Goal: Task Accomplishment & Management: Complete application form

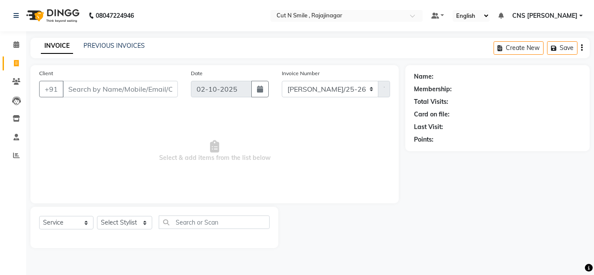
select select "service"
click at [138, 87] on input "Client" at bounding box center [120, 89] width 115 height 17
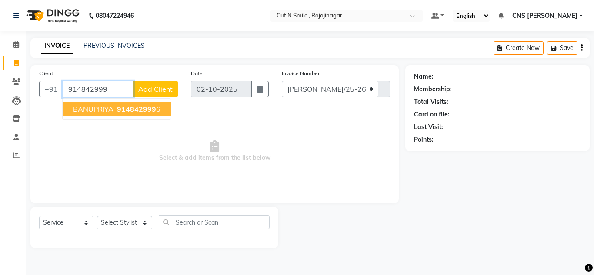
click at [140, 103] on button "BANUPRIYA 914842999 6" at bounding box center [117, 109] width 108 height 14
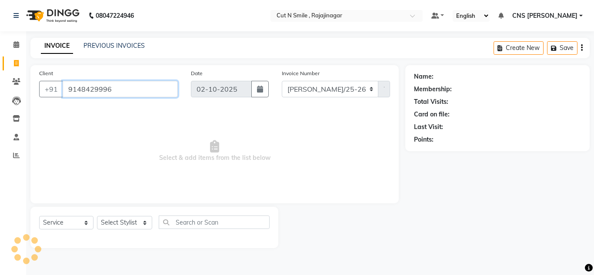
type input "9148429996"
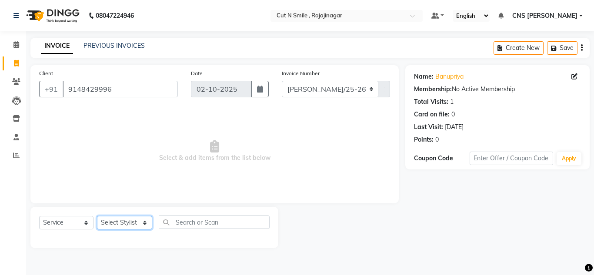
click at [123, 226] on select "Select Stylist [PERSON_NAME] Ammu 3R [PERSON_NAME] VN [PERSON_NAME] 3R [PERSON_…" at bounding box center [124, 222] width 55 height 13
select select "76423"
click at [97, 216] on select "Select Stylist [PERSON_NAME] Ammu 3R [PERSON_NAME] VN [PERSON_NAME] 3R [PERSON_…" at bounding box center [124, 222] width 55 height 13
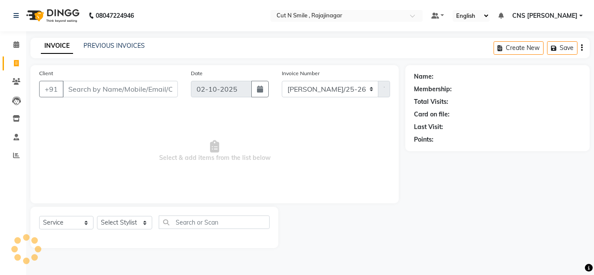
select select "service"
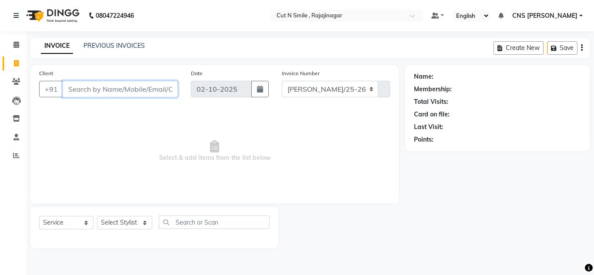
click at [114, 88] on input "Client" at bounding box center [120, 89] width 115 height 17
click at [104, 83] on input "Client" at bounding box center [120, 89] width 115 height 17
click at [151, 90] on input "Client" at bounding box center [120, 89] width 115 height 17
type input "8884332533"
click at [151, 86] on span "Add Client" at bounding box center [155, 89] width 34 height 9
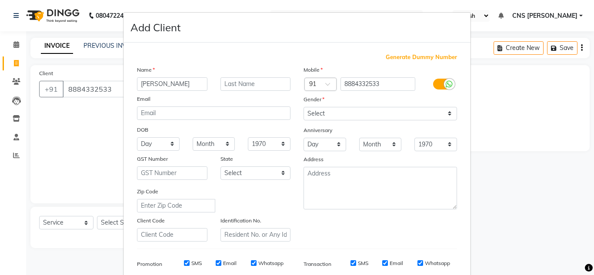
type input "JAYANTH"
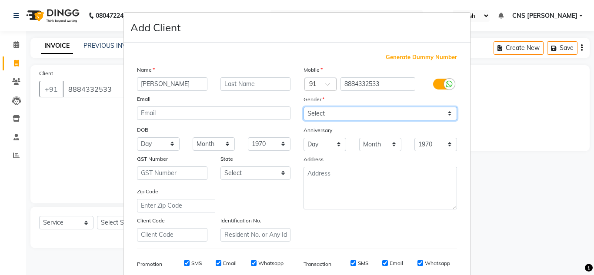
drag, startPoint x: 341, startPoint y: 112, endPoint x: 325, endPoint y: 134, distance: 27.3
click at [325, 134] on div "Mobile Country Code × 91 8884332533 Gender Select Male Female Other Prefer Not …" at bounding box center [380, 153] width 167 height 177
select select "male"
click at [304, 107] on select "Select Male Female Other Prefer Not To Say" at bounding box center [381, 113] width 154 height 13
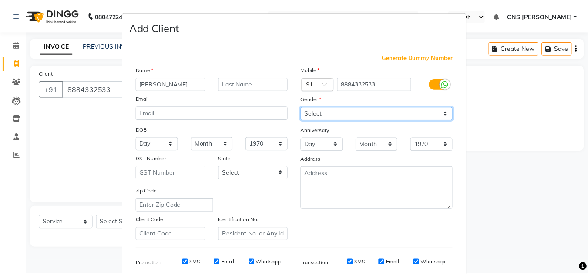
scroll to position [126, 0]
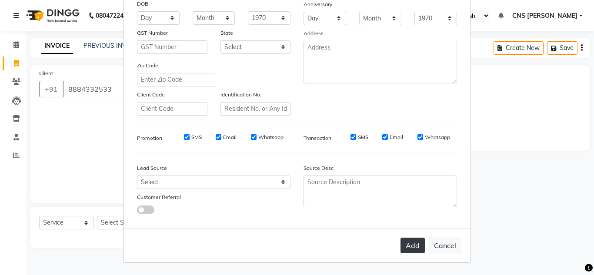
click at [406, 245] on button "Add" at bounding box center [413, 246] width 24 height 16
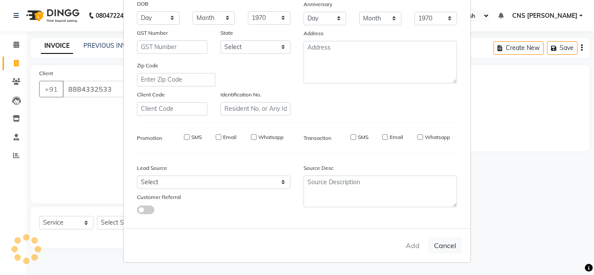
select select
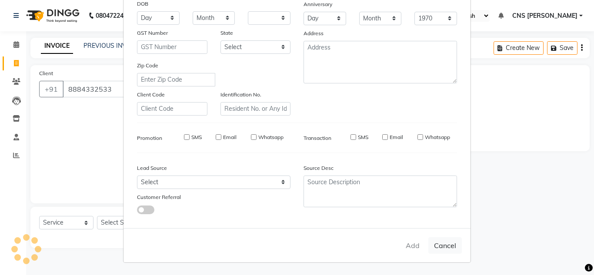
select select
checkbox input "false"
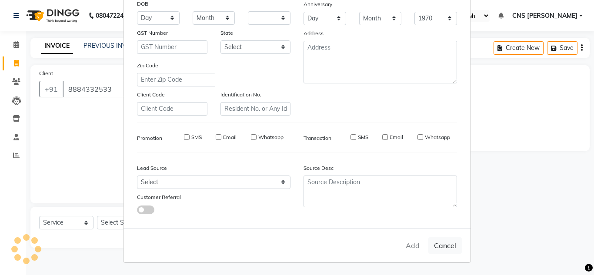
checkbox input "false"
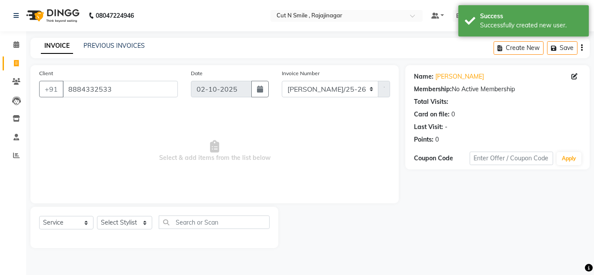
click at [151, 220] on div "Select Service Product Membership Package Voucher Prepaid Gift Card Select Styl…" at bounding box center [154, 226] width 231 height 20
click at [133, 216] on div "Select Service Product Membership Package Voucher Prepaid Gift Card Select Styl…" at bounding box center [154, 226] width 231 height 20
click at [141, 230] on select "Select Stylist [PERSON_NAME] Ammu 3R [PERSON_NAME] VN [PERSON_NAME] 3R [PERSON_…" at bounding box center [124, 222] width 55 height 13
select select "76423"
click at [97, 216] on select "Select Stylist [PERSON_NAME] Ammu 3R [PERSON_NAME] VN [PERSON_NAME] 3R [PERSON_…" at bounding box center [124, 222] width 55 height 13
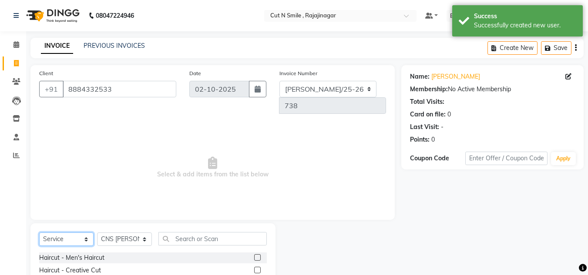
click at [86, 233] on select "Select Service Product Membership Package Voucher Prepaid Gift Card" at bounding box center [66, 239] width 54 height 13
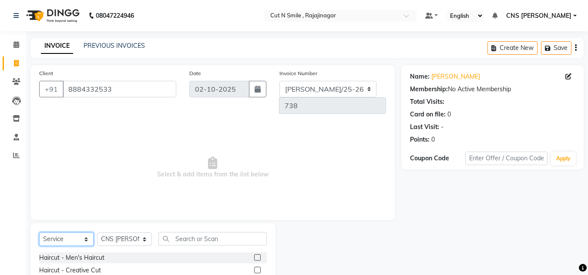
select select "P"
click at [39, 233] on select "Select Service Product Membership Package Voucher Prepaid Gift Card" at bounding box center [66, 239] width 54 height 13
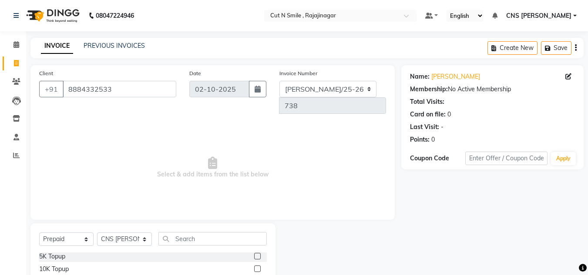
click at [254, 266] on label at bounding box center [257, 269] width 7 height 7
click at [254, 267] on input "checkbox" at bounding box center [257, 270] width 6 height 6
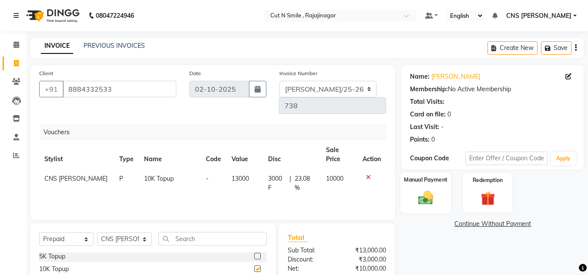
checkbox input "false"
click at [433, 195] on img at bounding box center [425, 198] width 24 height 17
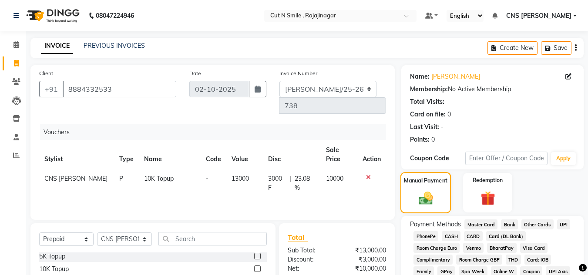
scroll to position [73, 0]
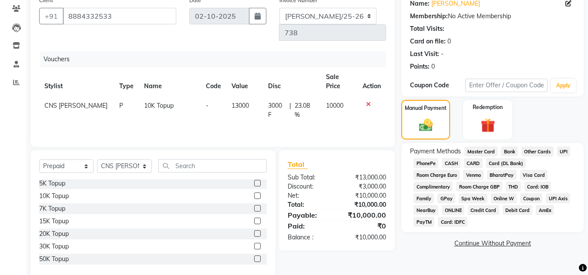
click at [565, 150] on span "UPI" at bounding box center [563, 152] width 13 height 10
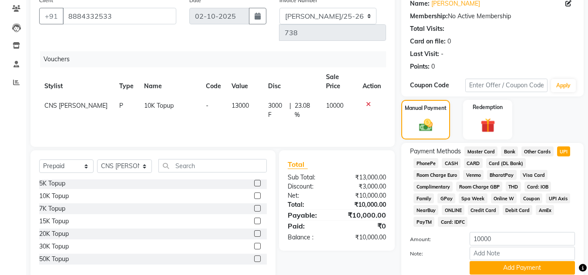
scroll to position [107, 0]
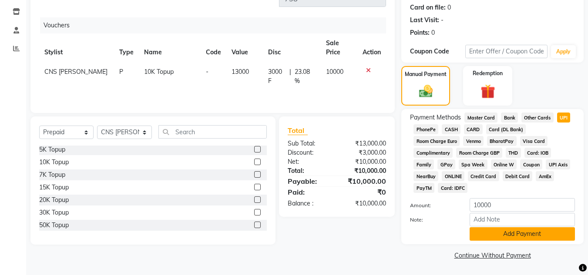
click at [510, 235] on button "Add Payment" at bounding box center [522, 234] width 105 height 13
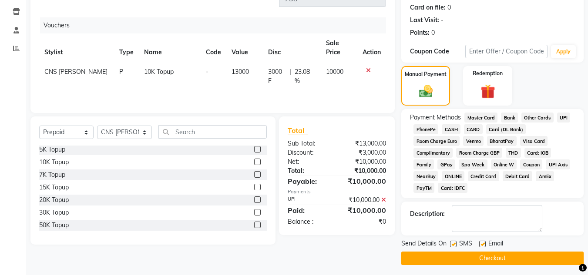
scroll to position [110, 0]
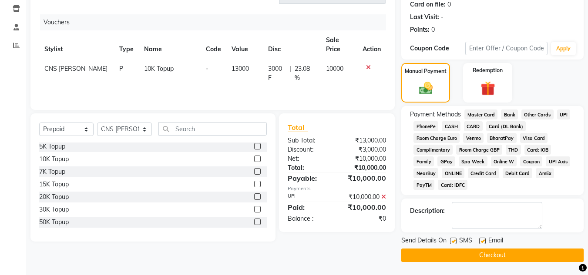
click at [499, 255] on button "Checkout" at bounding box center [492, 255] width 182 height 13
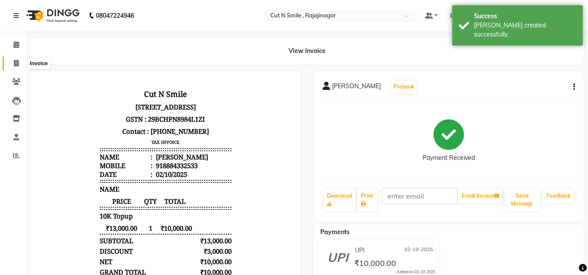
click at [15, 63] on icon at bounding box center [16, 63] width 5 height 7
select select "service"
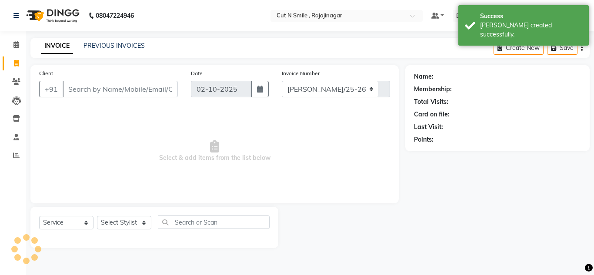
select select "7187"
type input "135"
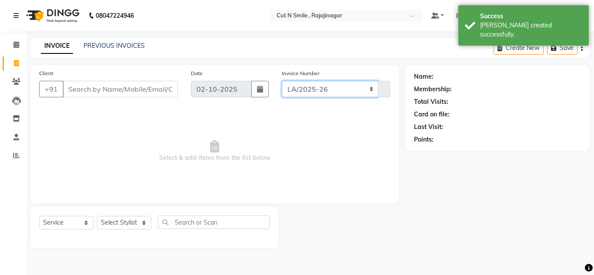
click at [311, 92] on select "BOB/25-26 LA/2025-26 SH/25 CH/25 SA/25" at bounding box center [330, 89] width 97 height 17
select select "8154"
click at [282, 81] on select "BOB/25-26 LA/2025-26 SH/25 CH/25 SA/25" at bounding box center [330, 89] width 97 height 17
type input "741"
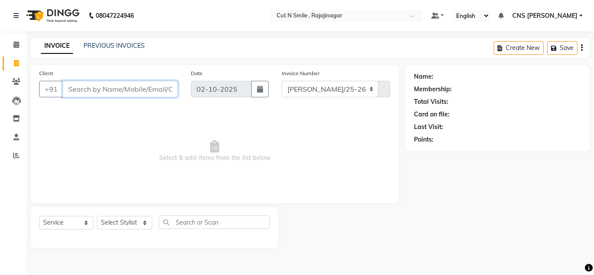
click at [155, 84] on input "Client" at bounding box center [120, 89] width 115 height 17
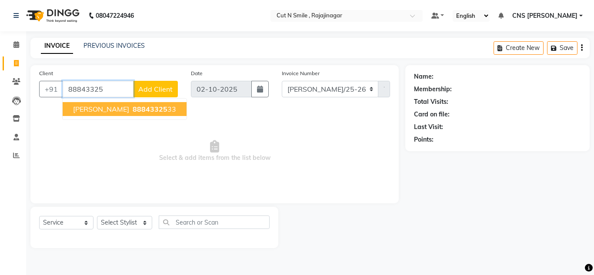
click at [133, 112] on span "88843325" at bounding box center [150, 109] width 35 height 9
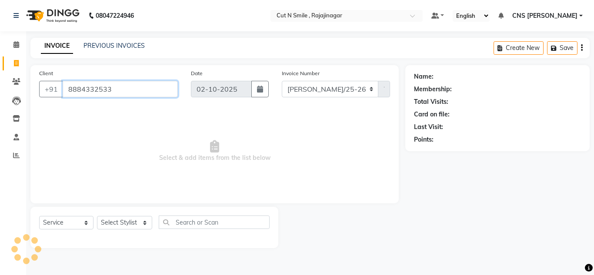
type input "8884332533"
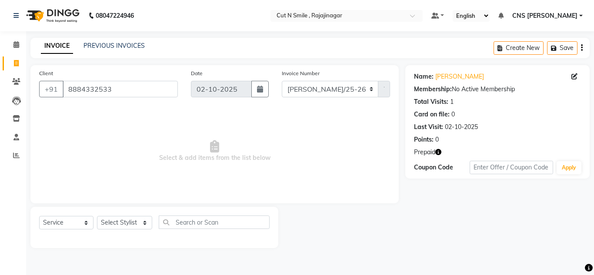
click at [438, 154] on icon "button" at bounding box center [439, 152] width 6 height 6
click at [139, 227] on select "Select Stylist [PERSON_NAME] Ammu 3R [PERSON_NAME] VN [PERSON_NAME] 3R [PERSON_…" at bounding box center [124, 222] width 55 height 13
select select "76423"
click at [97, 216] on select "Select Stylist [PERSON_NAME] Ammu 3R [PERSON_NAME] VN [PERSON_NAME] 3R [PERSON_…" at bounding box center [124, 222] width 55 height 13
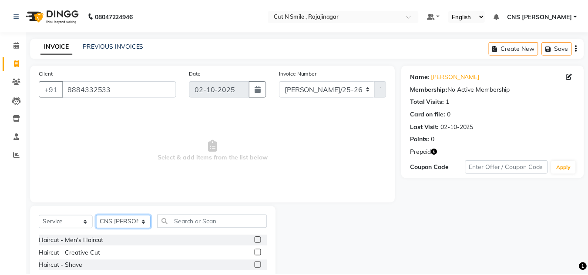
scroll to position [73, 0]
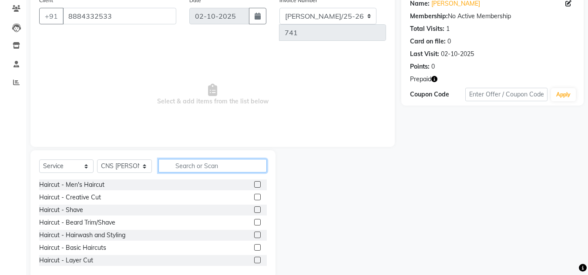
click at [188, 159] on input "text" at bounding box center [212, 165] width 108 height 13
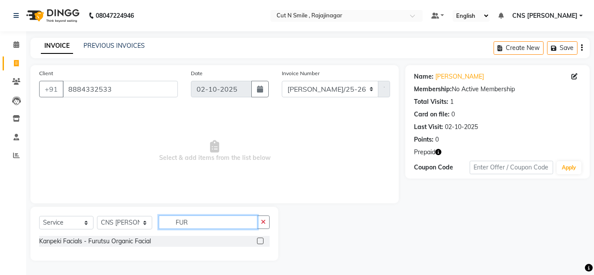
type input "FUR"
click at [259, 243] on label at bounding box center [260, 241] width 7 height 7
click at [259, 243] on input "checkbox" at bounding box center [260, 242] width 6 height 6
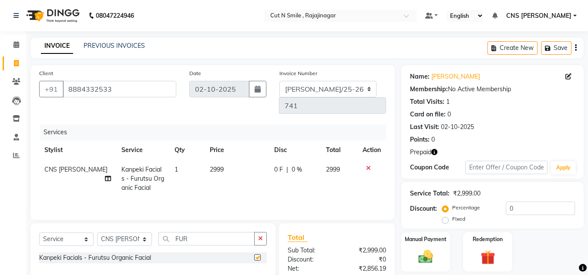
checkbox input "false"
click at [218, 232] on input "FUR" at bounding box center [206, 238] width 96 height 13
type input "F"
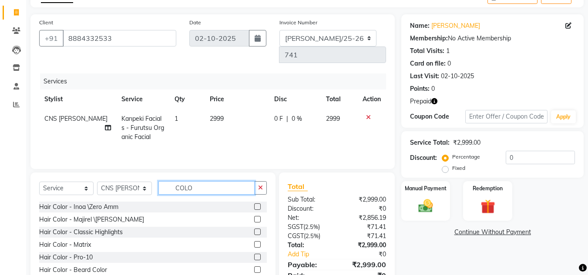
scroll to position [51, 0]
type input "C"
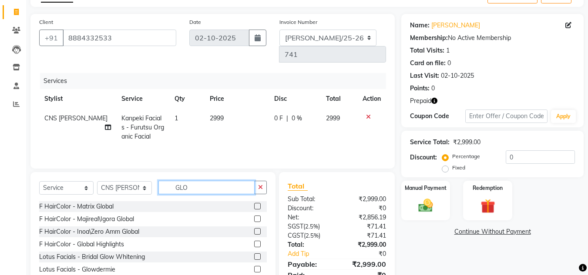
type input "GLO"
click at [256, 216] on label at bounding box center [257, 219] width 7 height 7
click at [256, 217] on input "checkbox" at bounding box center [257, 220] width 6 height 6
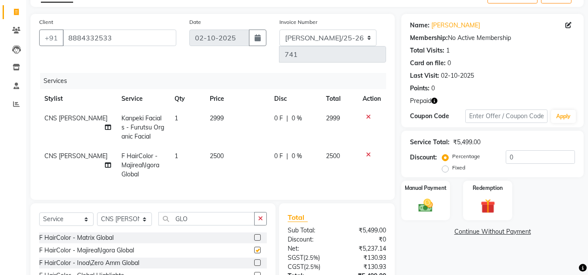
checkbox input "false"
click at [230, 147] on td "2500" at bounding box center [237, 166] width 64 height 38
select select "76423"
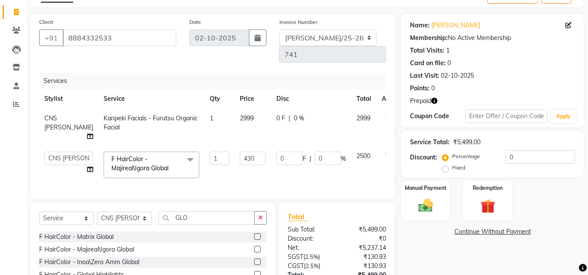
type input "4300"
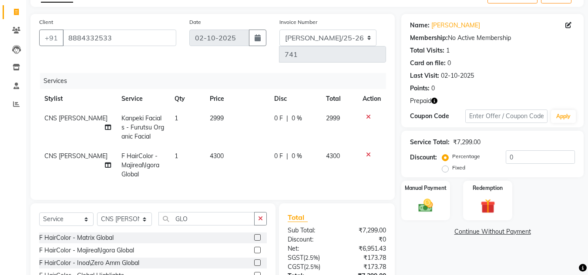
click at [472, 261] on div "Name: Jayanth Membership: No Active Membership Total Visits: 1 Card on file: 0 …" at bounding box center [495, 173] width 189 height 318
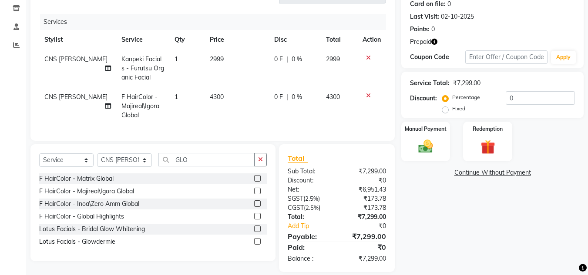
click at [227, 68] on td "2999" at bounding box center [237, 69] width 64 height 38
select select "76423"
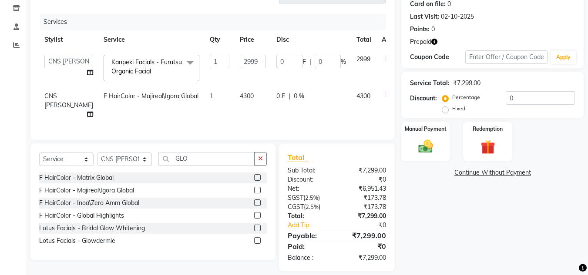
click at [235, 68] on td "2999" at bounding box center [253, 68] width 37 height 37
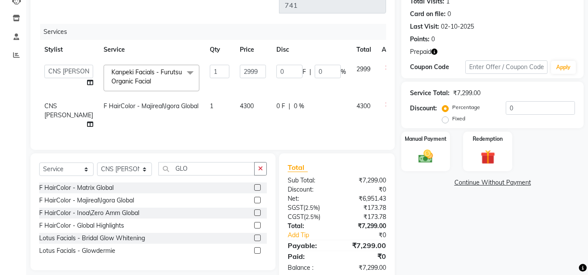
click at [236, 97] on td "4300" at bounding box center [253, 116] width 37 height 38
select select "76423"
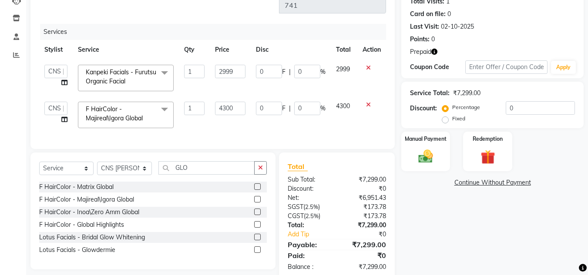
scroll to position [109, 0]
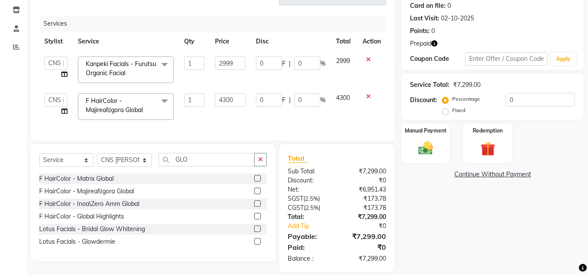
click at [236, 94] on input "4300" at bounding box center [230, 100] width 30 height 13
type input "4500"
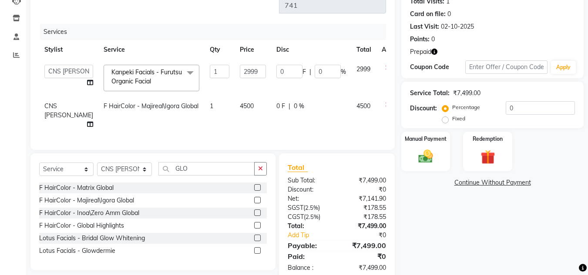
click at [377, 195] on div "₹7,141.90" at bounding box center [365, 199] width 56 height 9
click at [452, 121] on label "Fixed" at bounding box center [458, 119] width 13 height 8
click at [446, 121] on input "Fixed" at bounding box center [447, 119] width 6 height 6
radio input "true"
click at [517, 109] on input "0" at bounding box center [540, 107] width 69 height 13
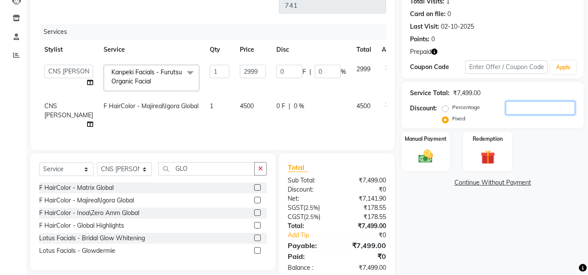
type input "7"
type input "2.8"
type input "0.09"
type input "70"
type input "27.99"
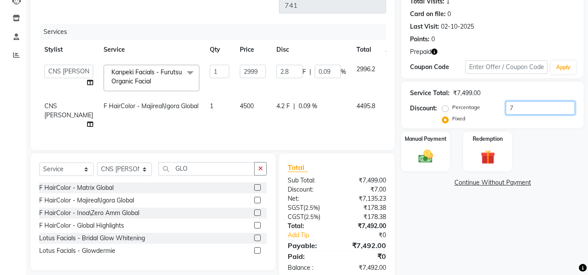
type input "0.93"
type input "700"
type input "279.94"
type input "9.33"
type input "700"
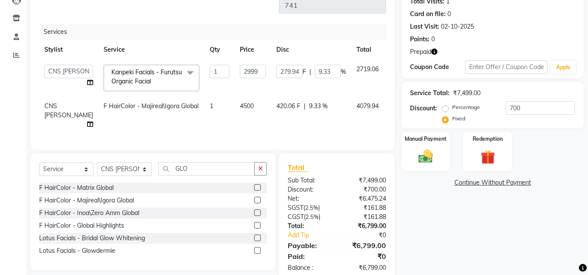
click at [438, 216] on div "Name: Jayanth Membership: No Active Membership Total Visits: 1 Card on file: 0 …" at bounding box center [495, 123] width 189 height 317
click at [432, 149] on img at bounding box center [425, 156] width 24 height 17
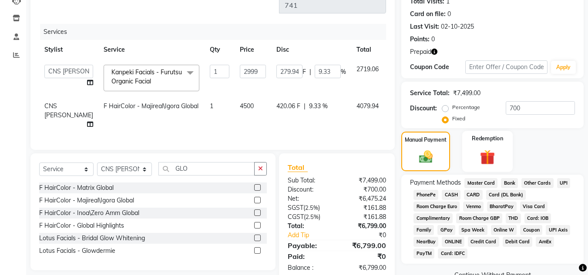
click at [500, 164] on img at bounding box center [487, 157] width 24 height 19
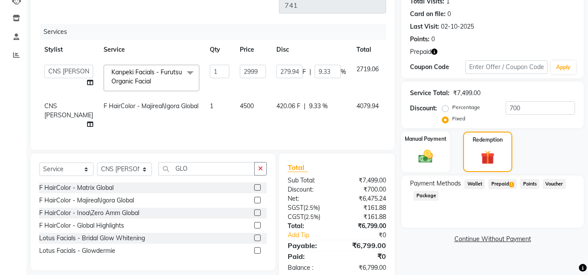
click at [501, 181] on span "Prepaid 1" at bounding box center [502, 184] width 28 height 10
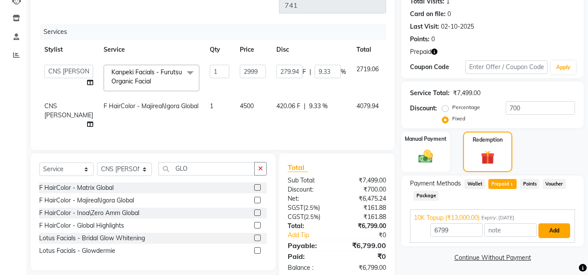
click at [554, 225] on button "Add" at bounding box center [554, 231] width 32 height 15
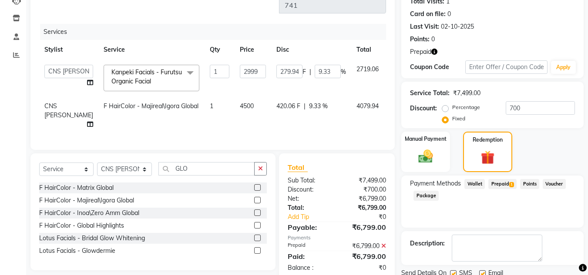
scroll to position [133, 0]
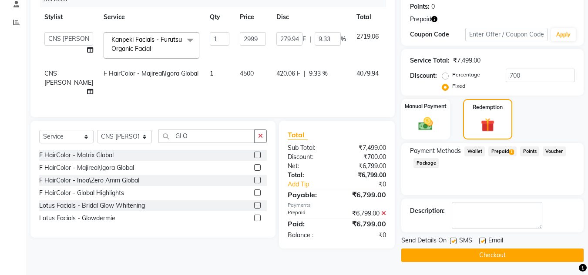
click at [520, 258] on button "Checkout" at bounding box center [492, 255] width 182 height 13
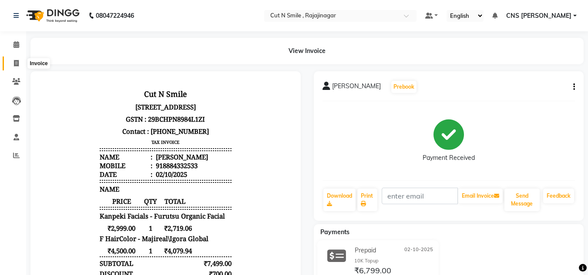
click at [17, 63] on icon at bounding box center [16, 63] width 5 height 7
select select "service"
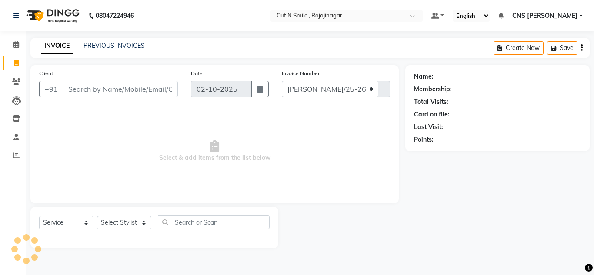
select select "7187"
type input "135"
drag, startPoint x: 318, startPoint y: 93, endPoint x: 310, endPoint y: 101, distance: 11.7
click at [310, 101] on div "Invoice Number BOB/25-26 LA/2025-26 SH/25 CH/25 SA/25 135" at bounding box center [335, 87] width 121 height 36
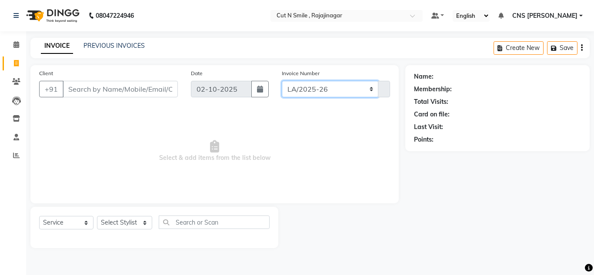
select select "8154"
click at [282, 81] on select "BOB/25-26 LA/2025-26 SH/25 CH/25 SA/25" at bounding box center [330, 89] width 97 height 17
type input "742"
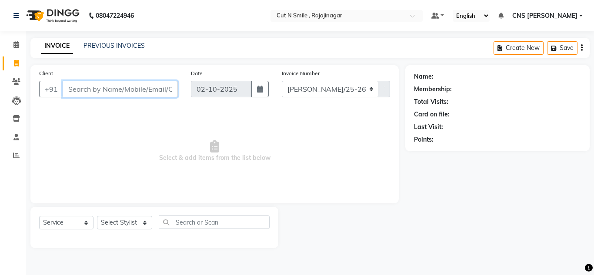
click at [151, 91] on input "Client" at bounding box center [120, 89] width 115 height 17
click at [128, 87] on input "Client" at bounding box center [120, 89] width 115 height 17
type input "9019847895"
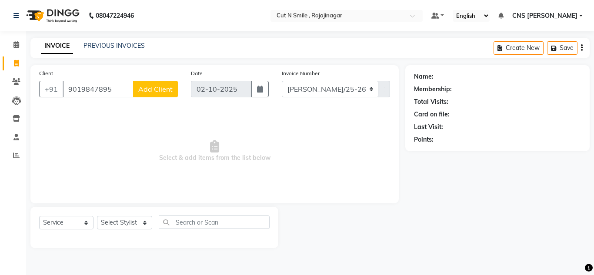
click at [162, 82] on button "Add Client" at bounding box center [155, 89] width 45 height 17
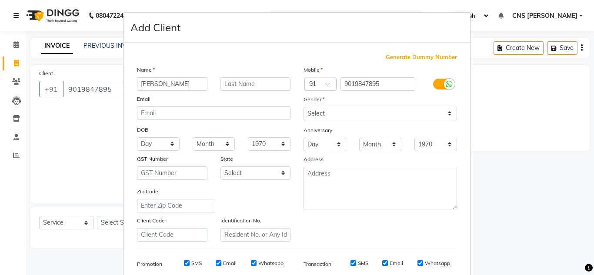
type input "PRASANTH"
click at [306, 105] on div "Gender" at bounding box center [311, 101] width 28 height 12
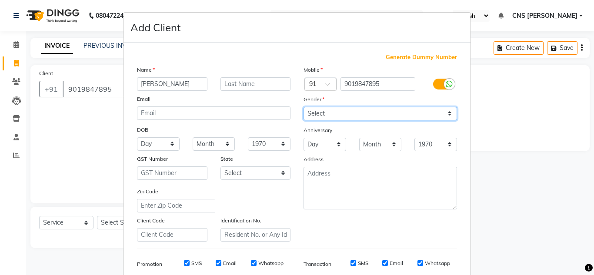
click at [312, 118] on select "Select Male Female Other Prefer Not To Say" at bounding box center [381, 113] width 154 height 13
select select "male"
click at [304, 107] on select "Select Male Female Other Prefer Not To Say" at bounding box center [381, 113] width 154 height 13
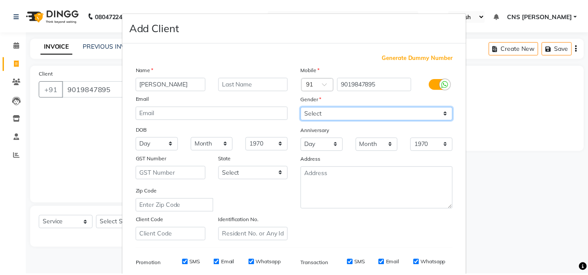
scroll to position [126, 0]
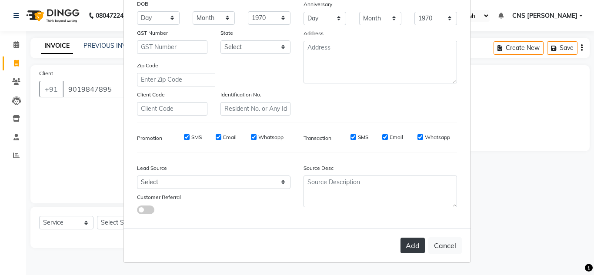
click at [414, 242] on button "Add" at bounding box center [413, 246] width 24 height 16
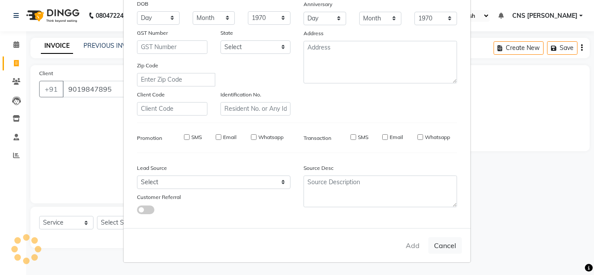
select select
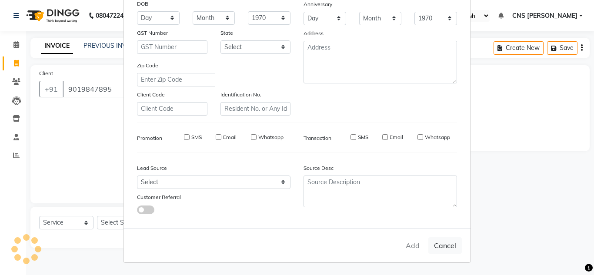
select select
checkbox input "false"
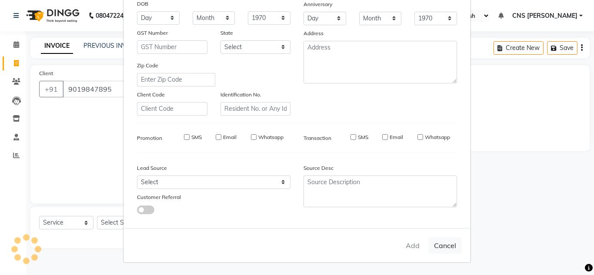
checkbox input "false"
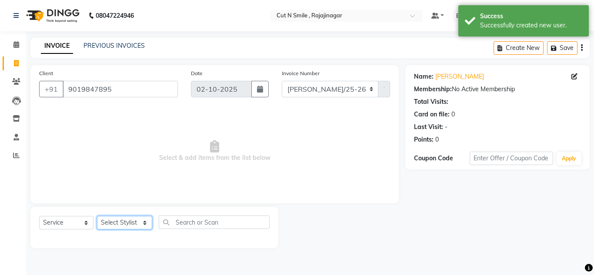
click at [117, 221] on select "Select Stylist [PERSON_NAME] Ammu 3R [PERSON_NAME] VN [PERSON_NAME] 3R [PERSON_…" at bounding box center [124, 222] width 55 height 13
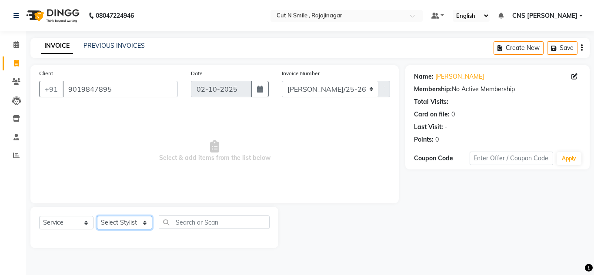
select select "76423"
click at [97, 216] on select "Select Stylist [PERSON_NAME] Ammu 3R [PERSON_NAME] VN [PERSON_NAME] 3R [PERSON_…" at bounding box center [124, 222] width 55 height 13
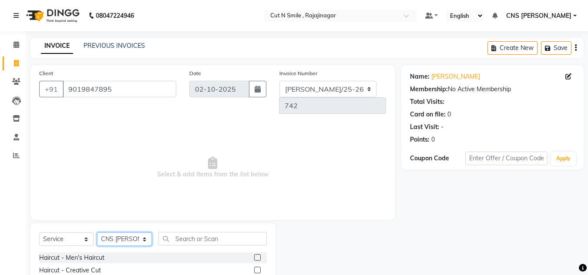
scroll to position [73, 0]
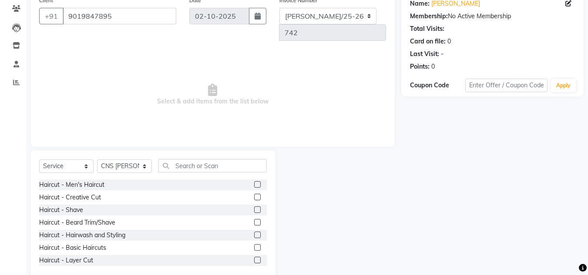
click at [254, 192] on div at bounding box center [260, 197] width 13 height 11
click at [254, 194] on label at bounding box center [257, 197] width 7 height 7
click at [254, 195] on input "checkbox" at bounding box center [257, 198] width 6 height 6
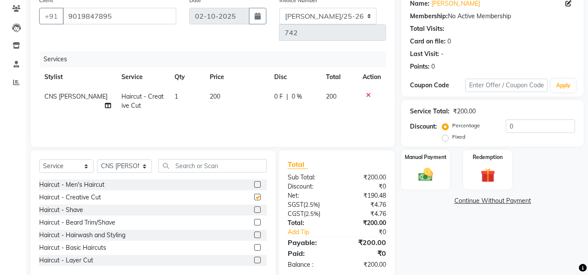
checkbox input "false"
click at [254, 219] on label at bounding box center [257, 222] width 7 height 7
click at [254, 220] on input "checkbox" at bounding box center [257, 223] width 6 height 6
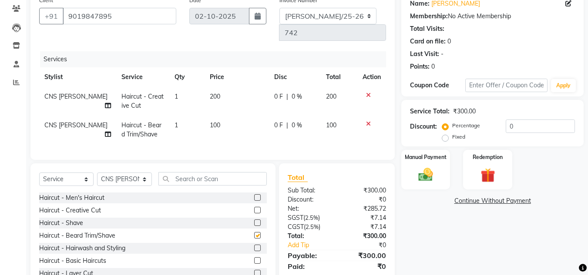
checkbox input "false"
click at [452, 175] on div "Manual Payment Redemption" at bounding box center [492, 170] width 195 height 40
click at [435, 170] on img at bounding box center [425, 174] width 24 height 17
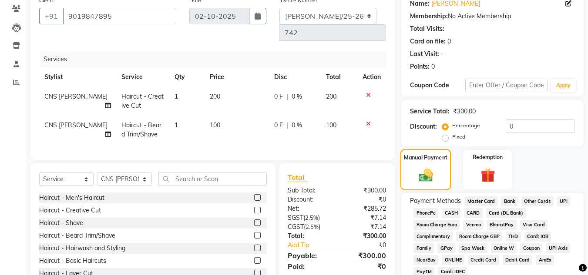
scroll to position [111, 0]
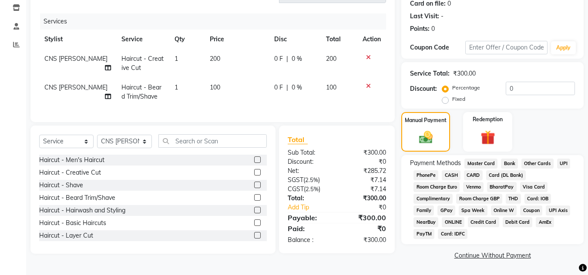
click at [569, 161] on span "UPI" at bounding box center [563, 164] width 13 height 10
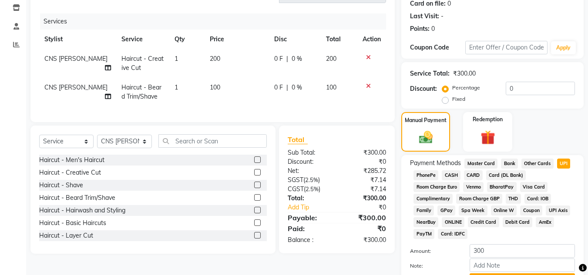
scroll to position [157, 0]
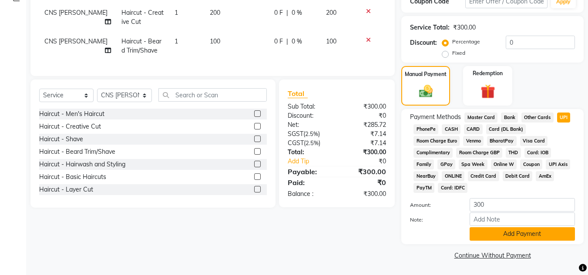
click at [532, 234] on button "Add Payment" at bounding box center [522, 234] width 105 height 13
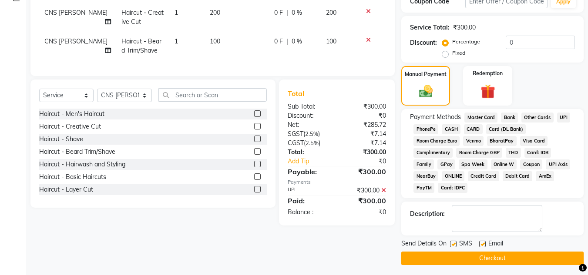
click at [507, 255] on button "Checkout" at bounding box center [492, 258] width 182 height 13
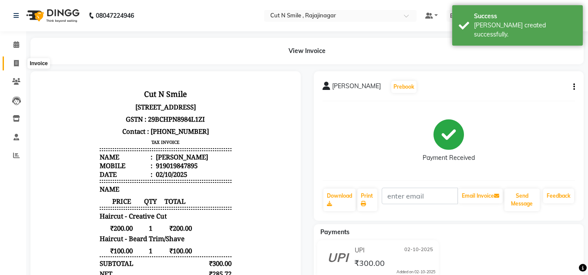
click at [16, 60] on icon at bounding box center [16, 63] width 5 height 7
select select "service"
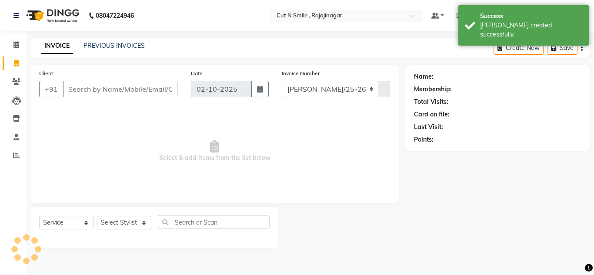
select select "7187"
type input "135"
click at [303, 91] on select "BOB/25-26 LA/2025-26 SH/25 CH/25 SA/25" at bounding box center [330, 89] width 97 height 17
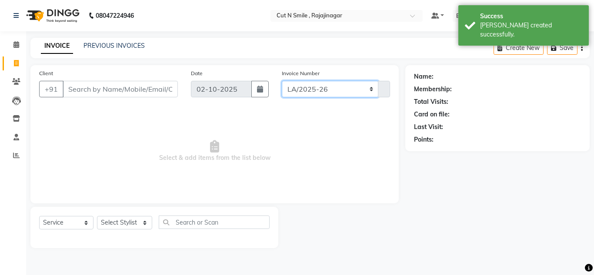
select select "8154"
click at [282, 81] on select "BOB/25-26 LA/2025-26 SH/25 CH/25 SA/25" at bounding box center [330, 89] width 97 height 17
type input "743"
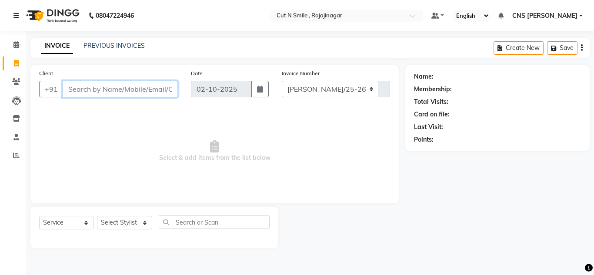
click at [118, 87] on input "Client" at bounding box center [120, 89] width 115 height 17
